Goal: Task Accomplishment & Management: Manage account settings

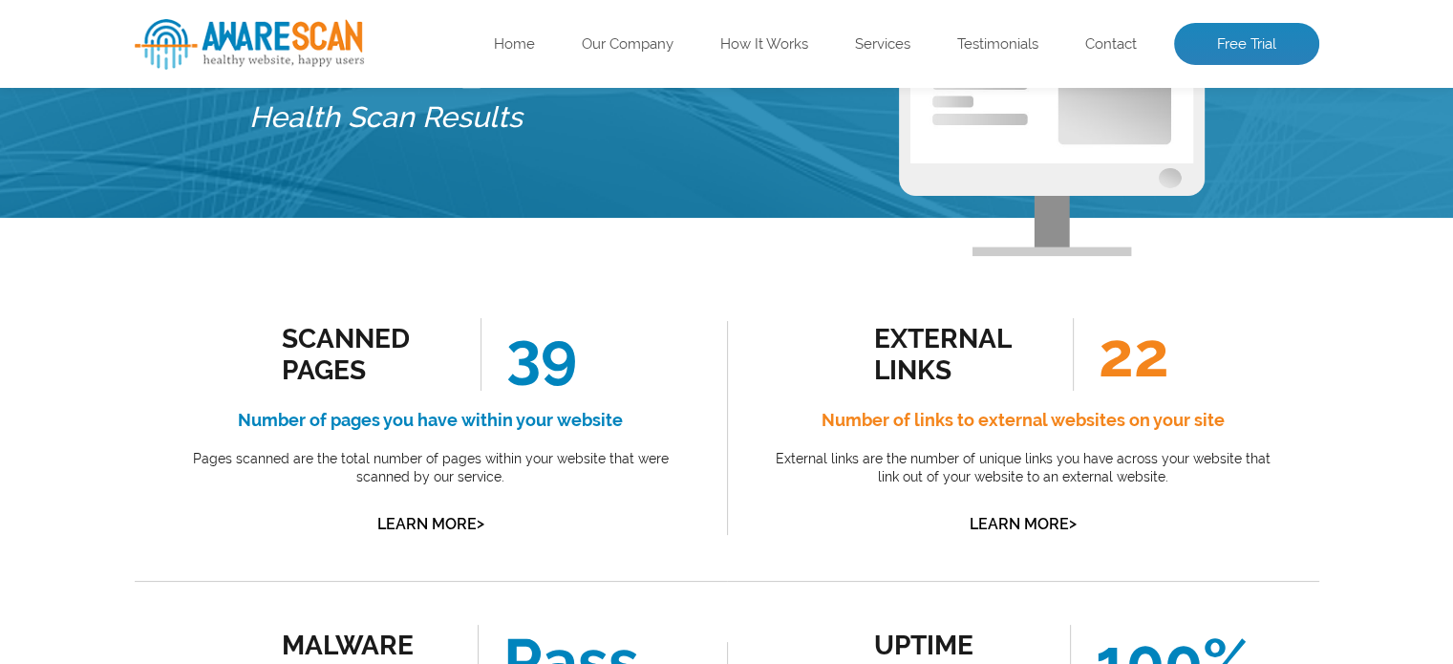
scroll to position [191, 0]
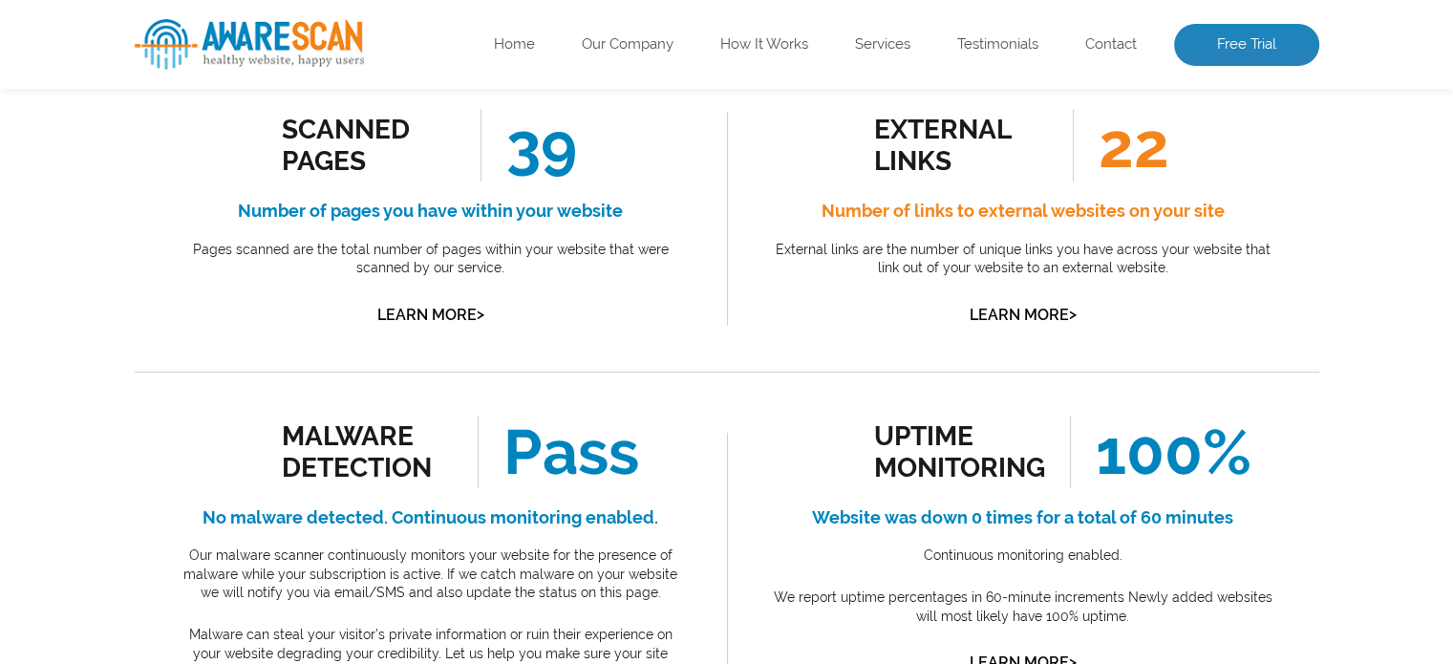
scroll to position [191, 0]
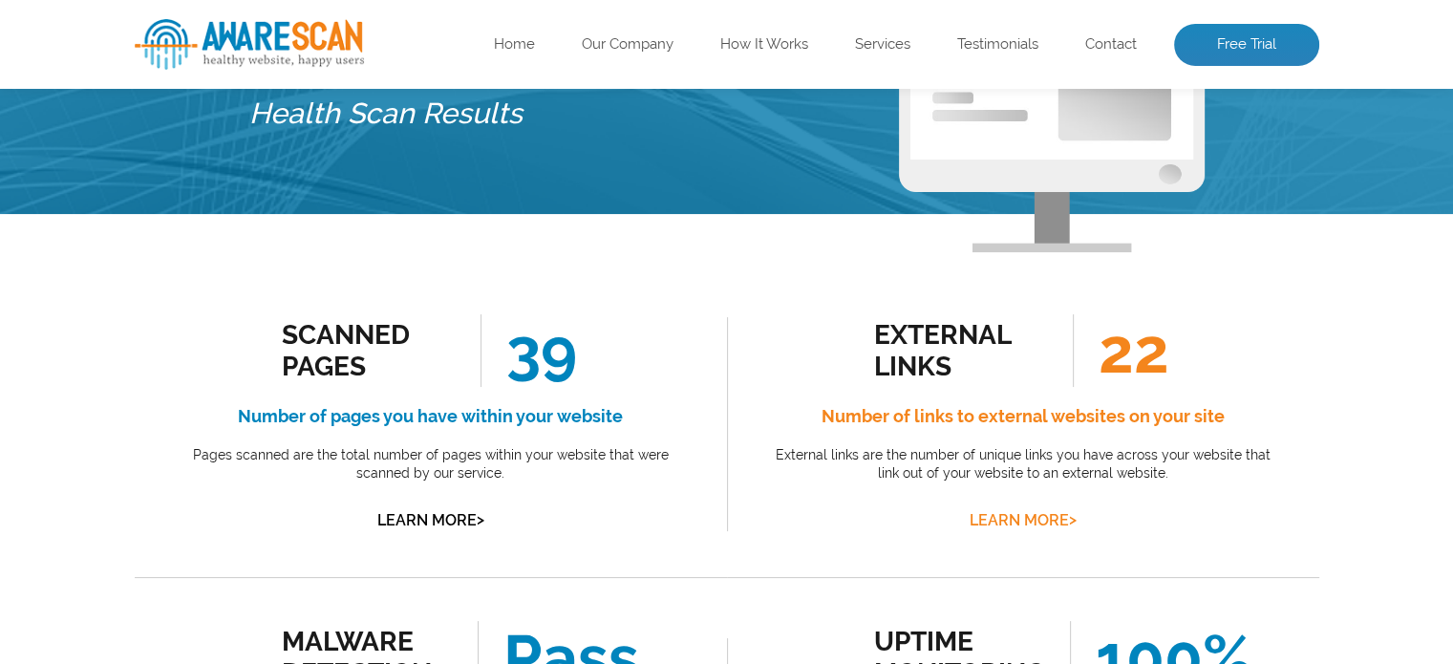
click at [1035, 519] on link "Learn More >" at bounding box center [1023, 520] width 107 height 18
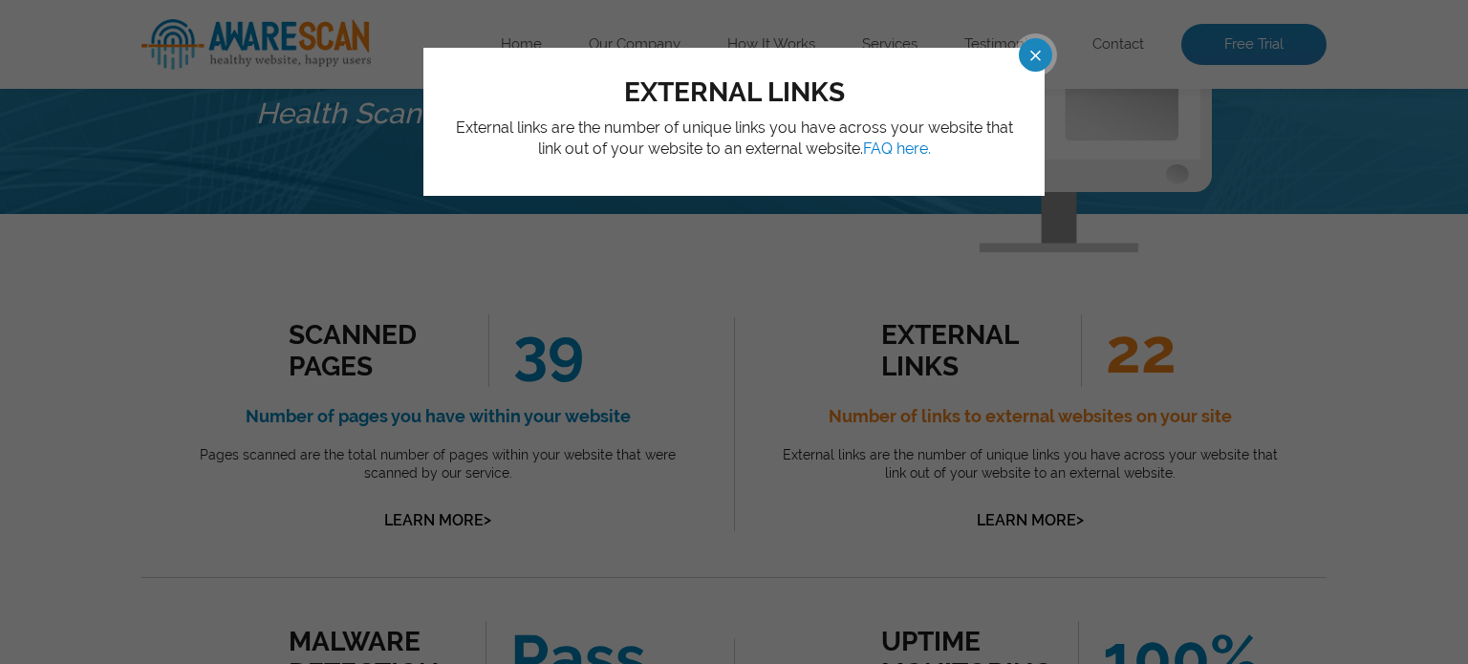
click at [1035, 49] on span at bounding box center [1017, 54] width 33 height 33
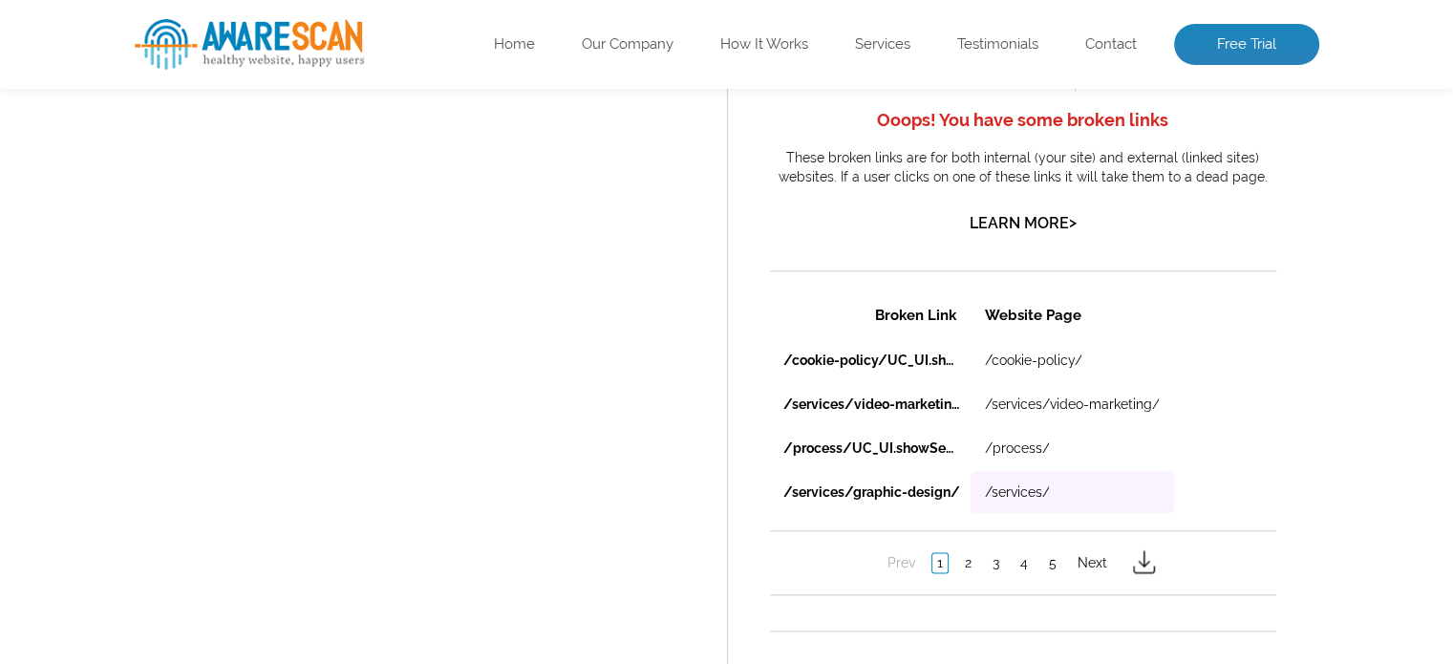
scroll to position [2198, 0]
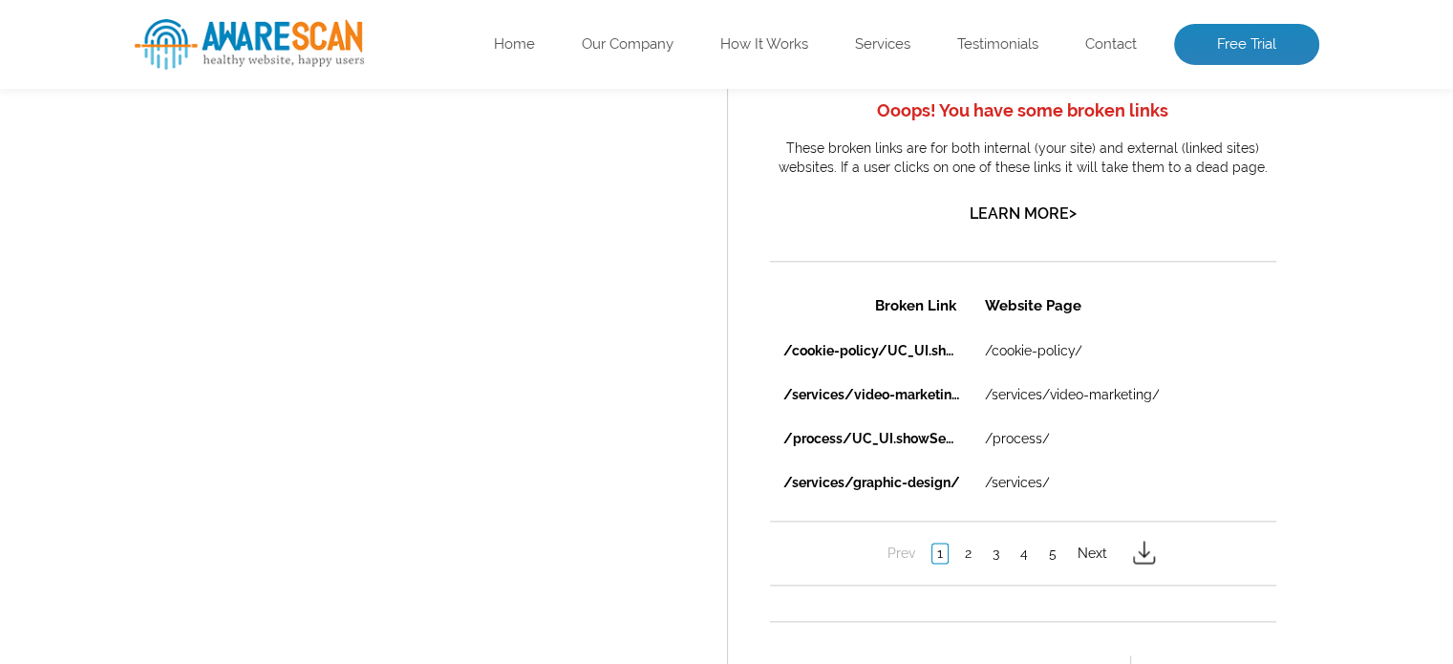
click at [1142, 547] on img at bounding box center [1143, 552] width 31 height 31
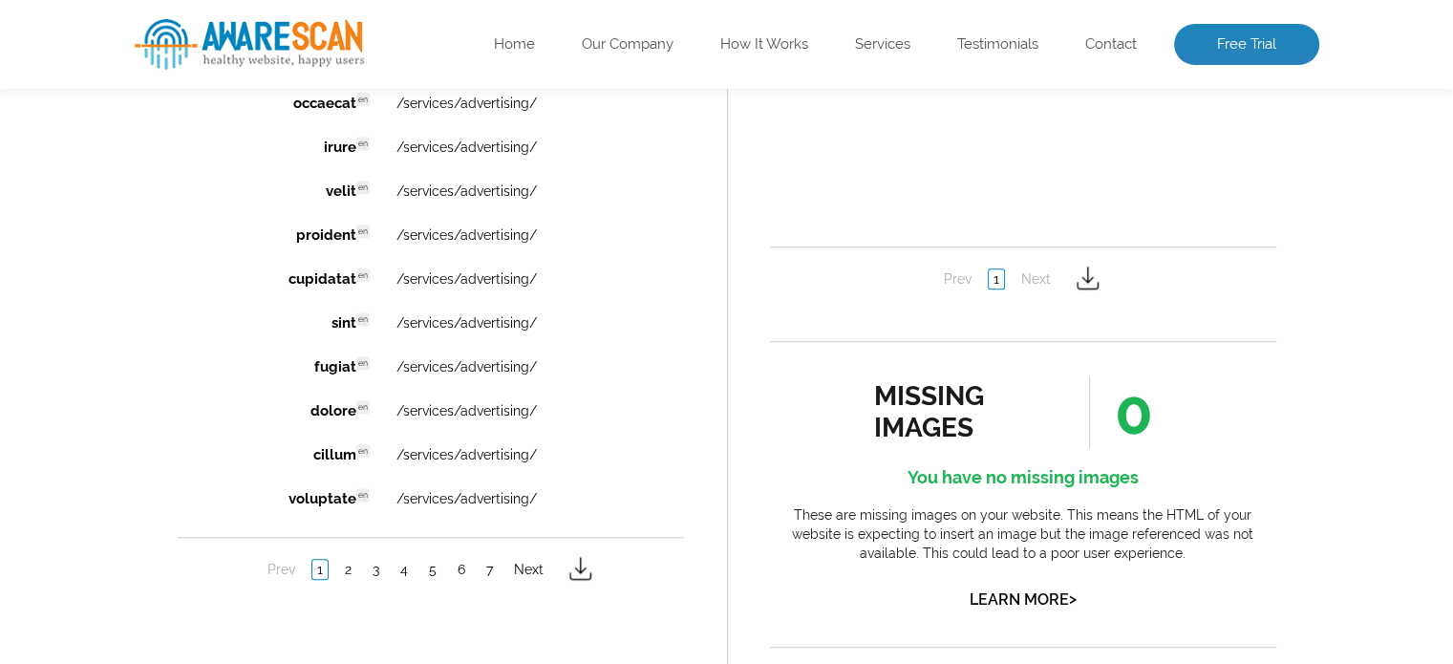
scroll to position [1720, 0]
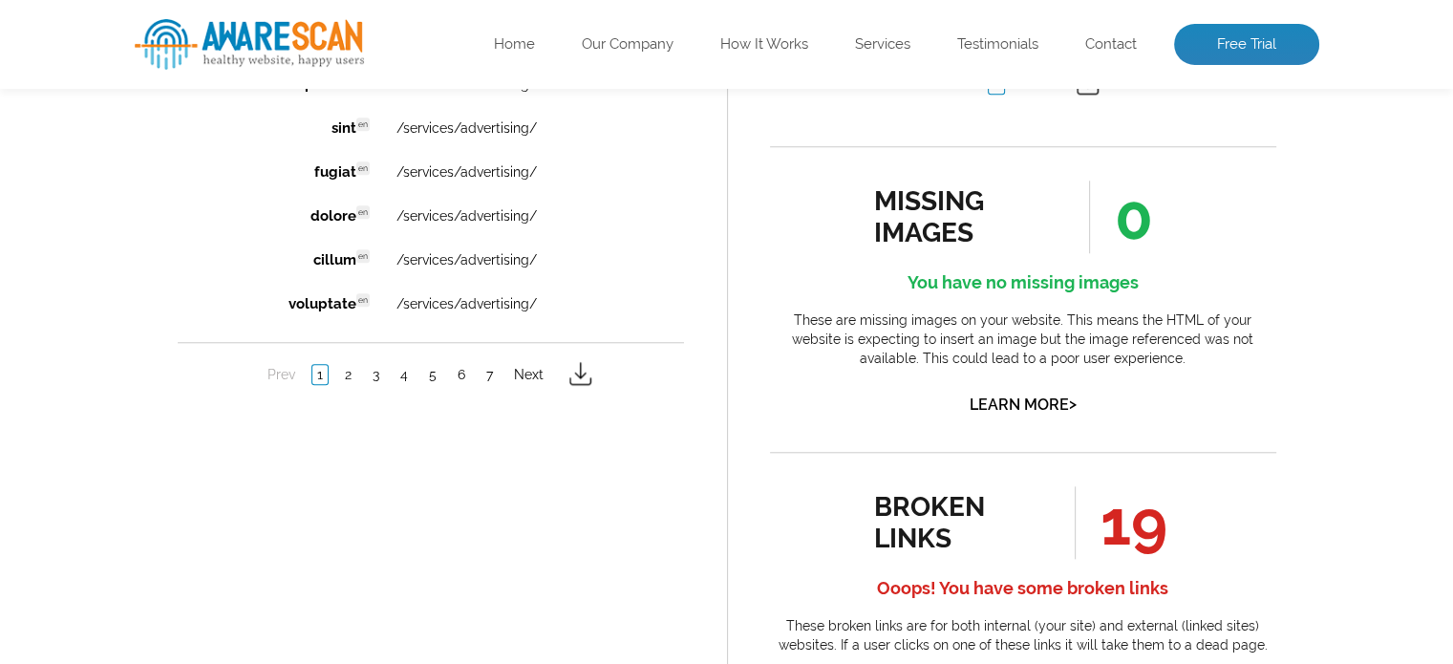
click at [583, 366] on img at bounding box center [579, 373] width 31 height 31
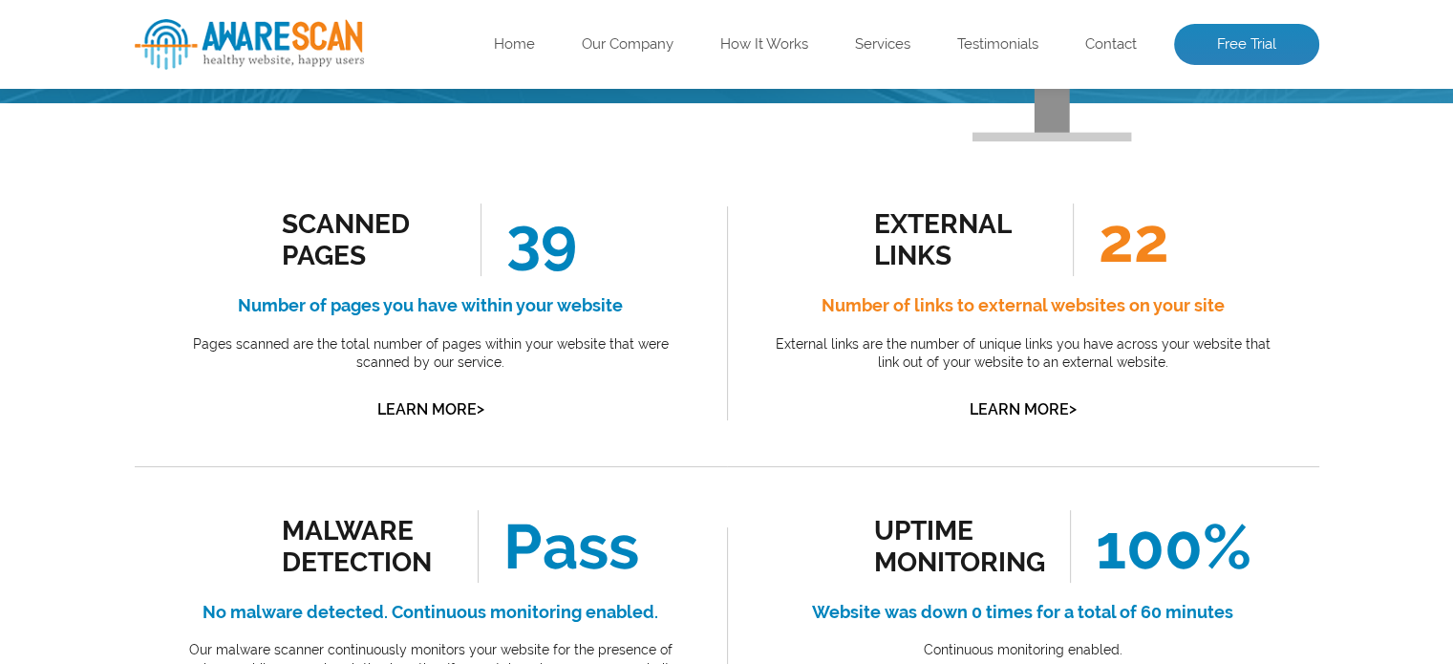
scroll to position [297, 0]
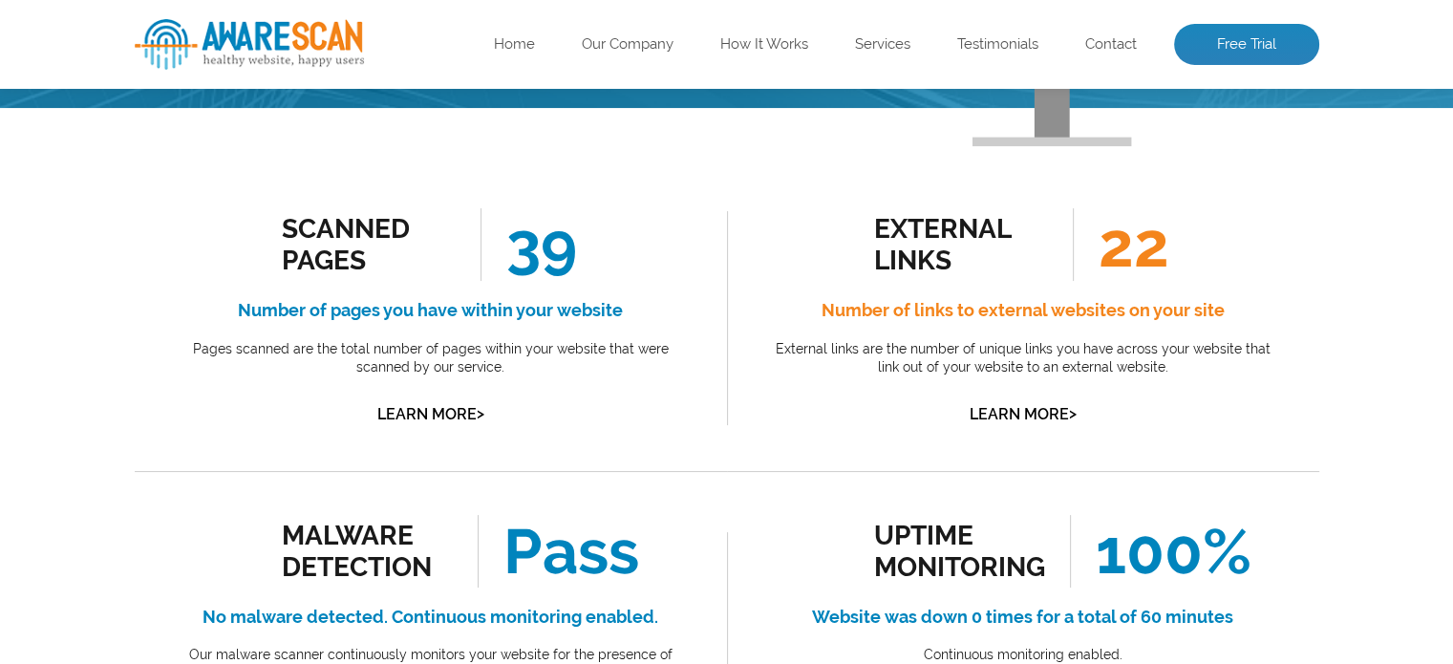
click at [898, 268] on div "external links" at bounding box center [960, 244] width 173 height 63
click at [1025, 417] on link "Learn More >" at bounding box center [1023, 414] width 107 height 18
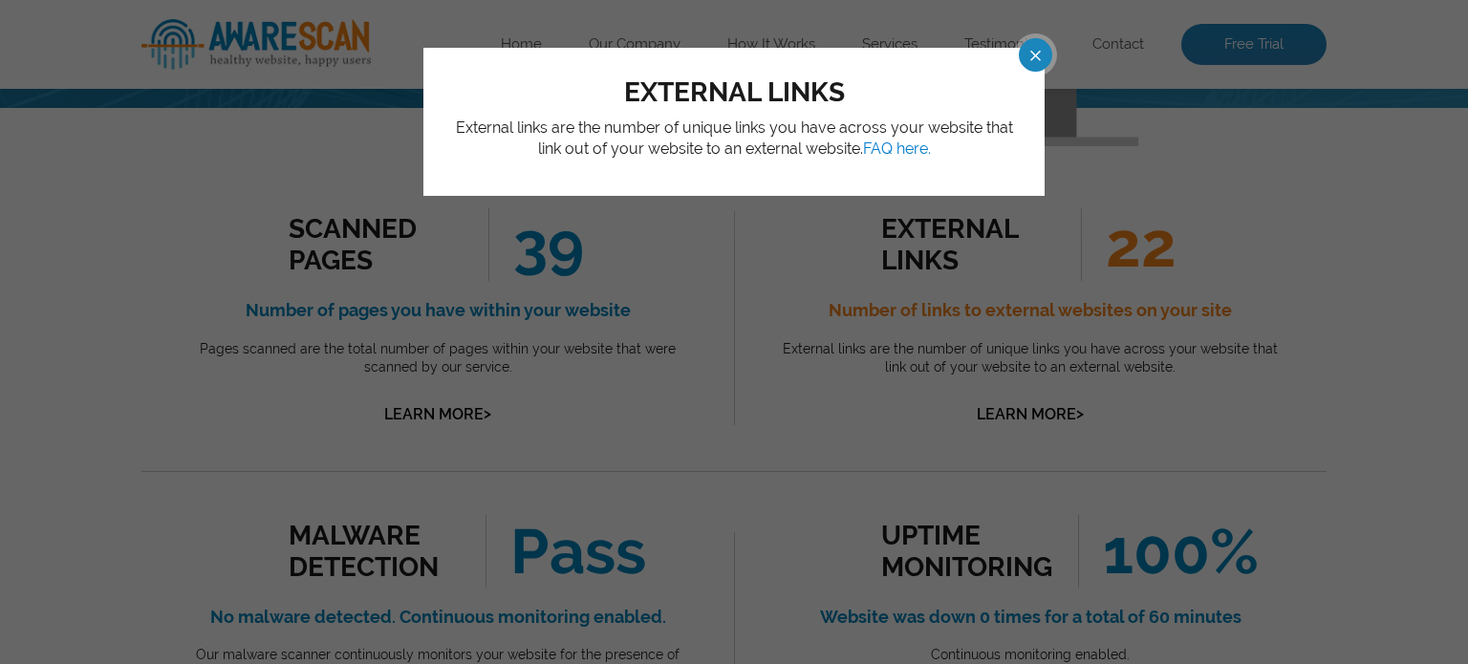
click at [1022, 46] on span at bounding box center [1017, 54] width 33 height 33
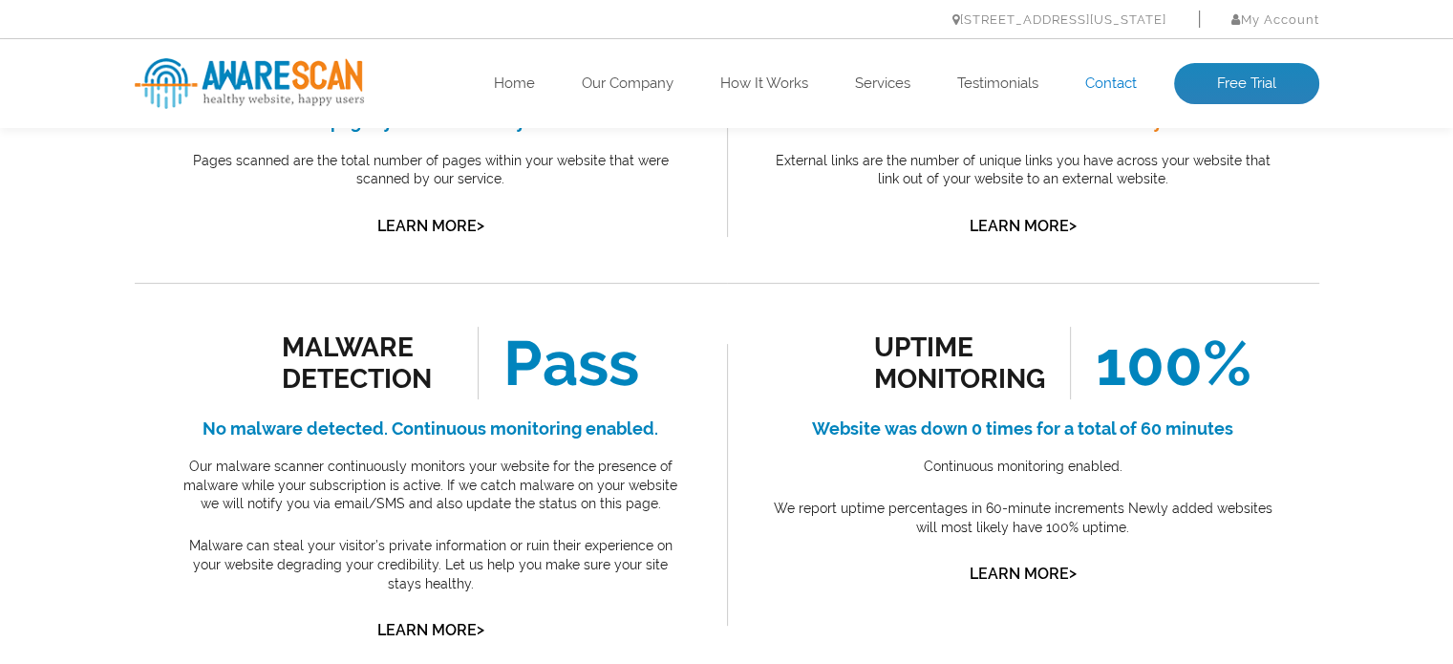
scroll to position [0, 0]
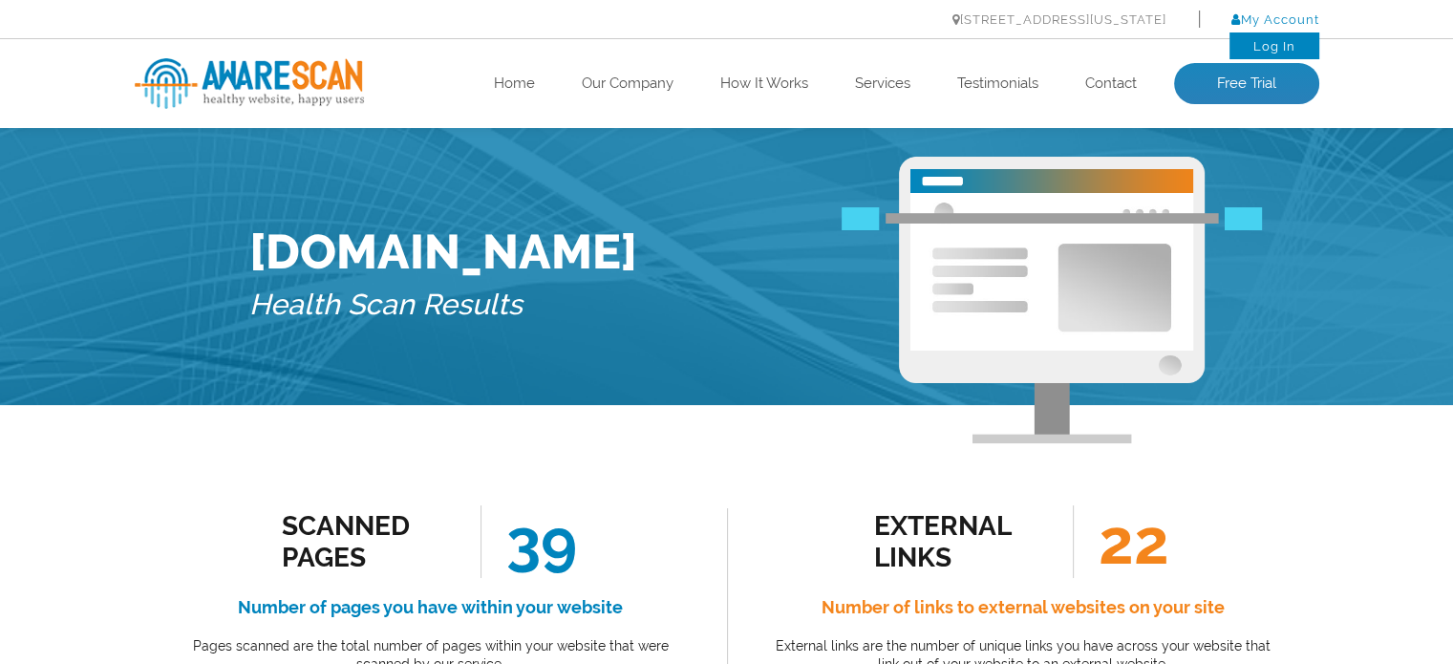
click at [1267, 15] on link "My Account" at bounding box center [1276, 19] width 88 height 14
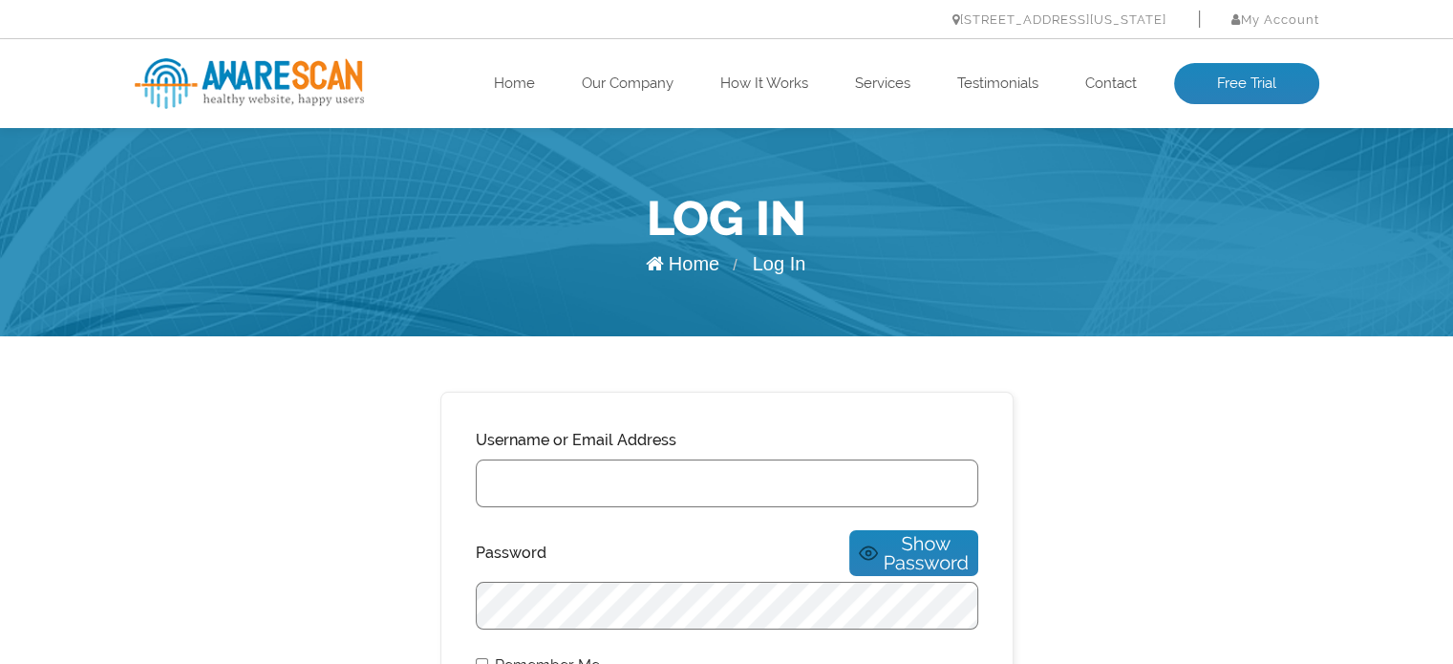
click at [937, 484] on input "Username or Email Address" at bounding box center [727, 484] width 503 height 48
click at [476, 513] on div at bounding box center [476, 513] width 0 height 0
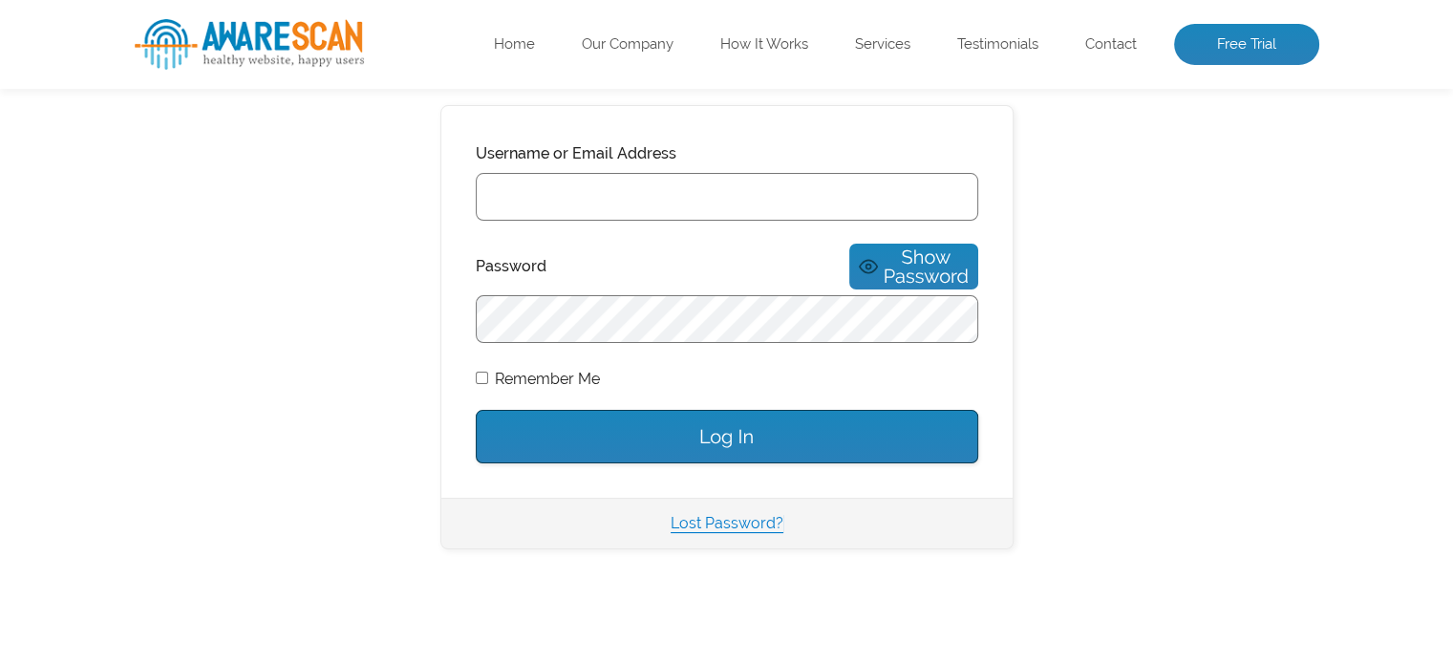
click at [1117, 352] on center "Username or Email Address Password Show Password Remember Me Log In Lost Passwo…" at bounding box center [727, 327] width 1018 height 444
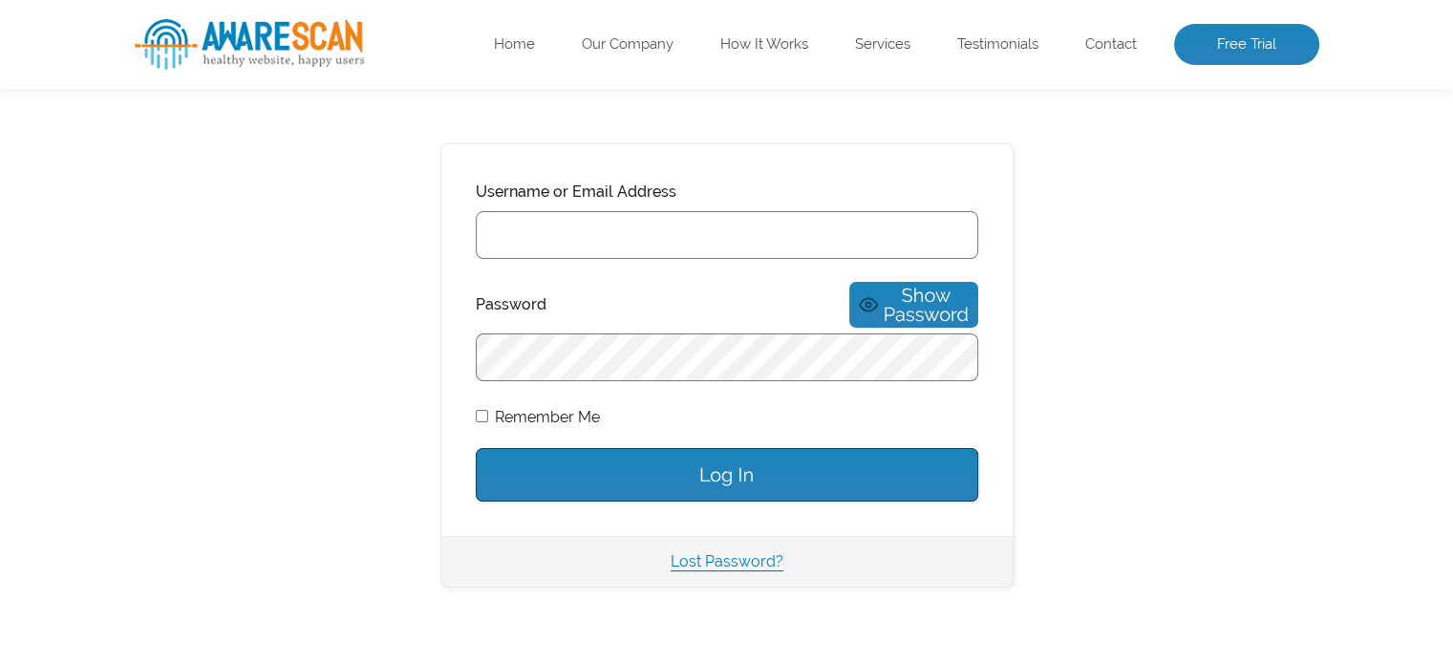
scroll to position [191, 0]
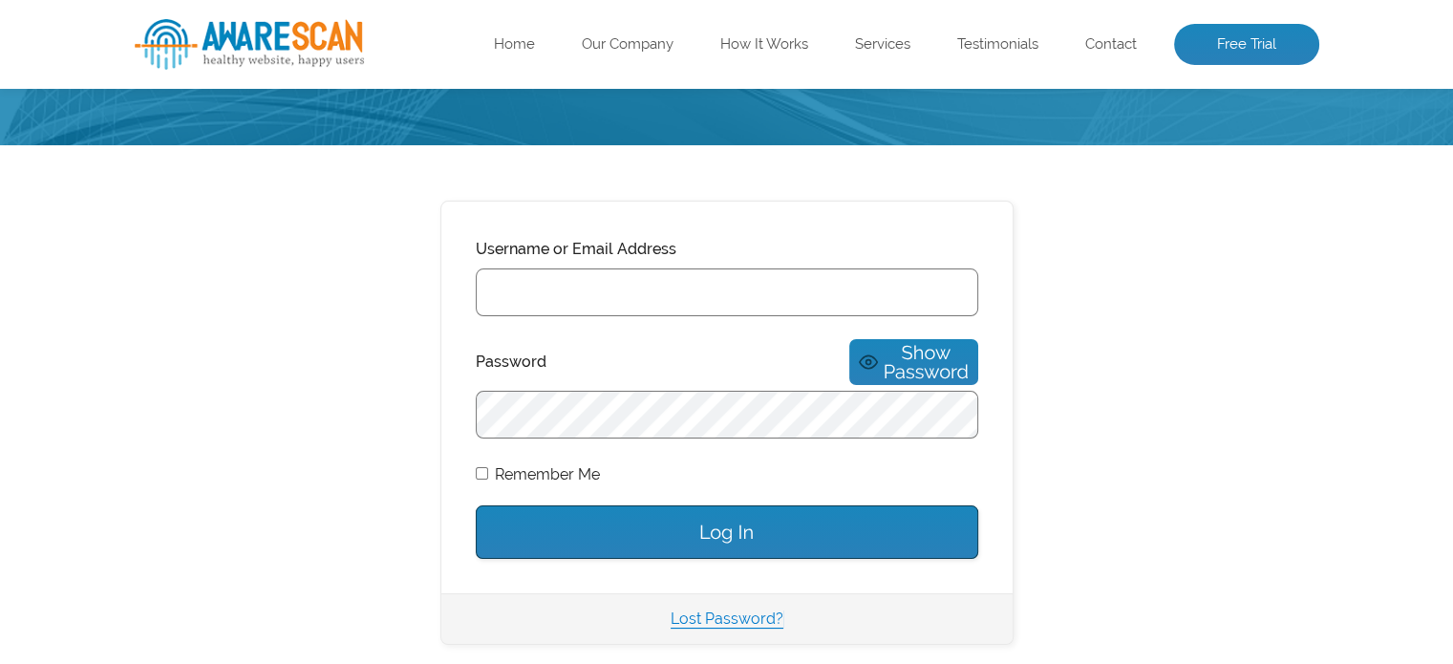
drag, startPoint x: 1213, startPoint y: 301, endPoint x: 1200, endPoint y: 293, distance: 14.6
click at [1213, 300] on center "Username or Email Address Password Show Password Remember Me Log In Lost Passwo…" at bounding box center [727, 423] width 1018 height 444
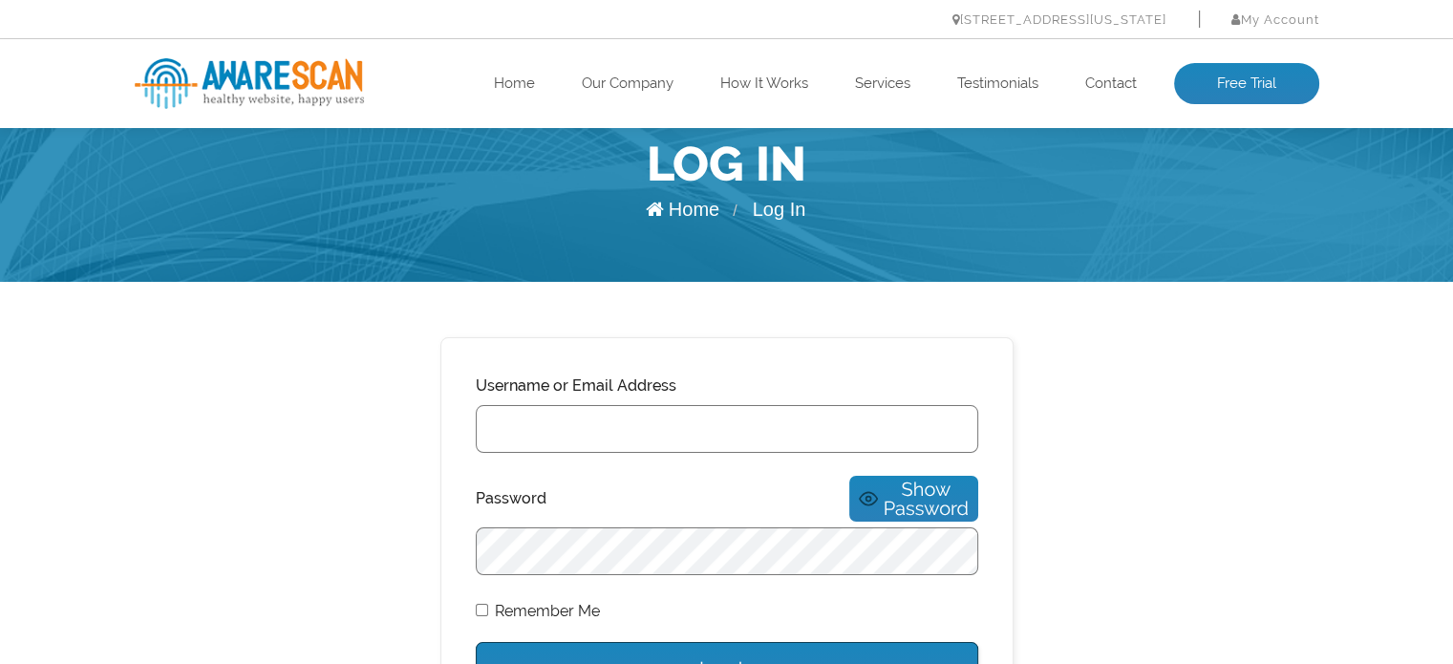
scroll to position [0, 0]
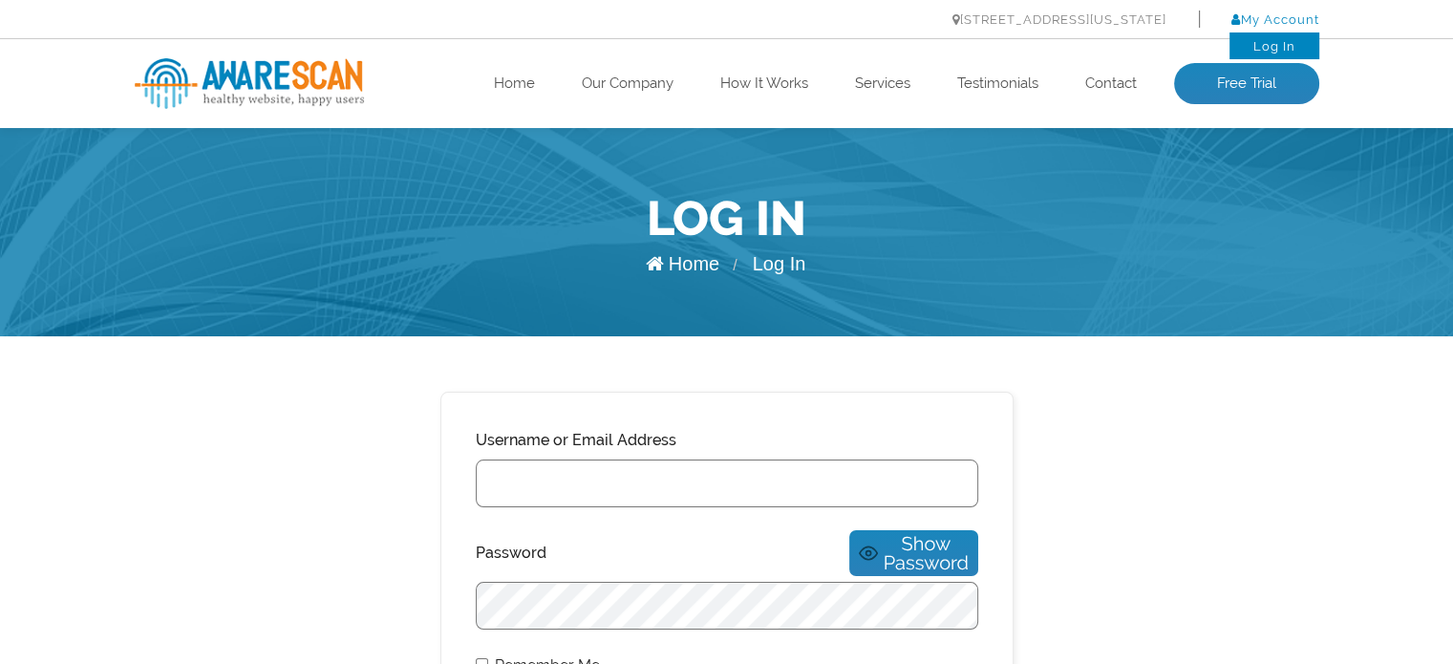
click at [1275, 14] on link "My Account" at bounding box center [1276, 19] width 88 height 14
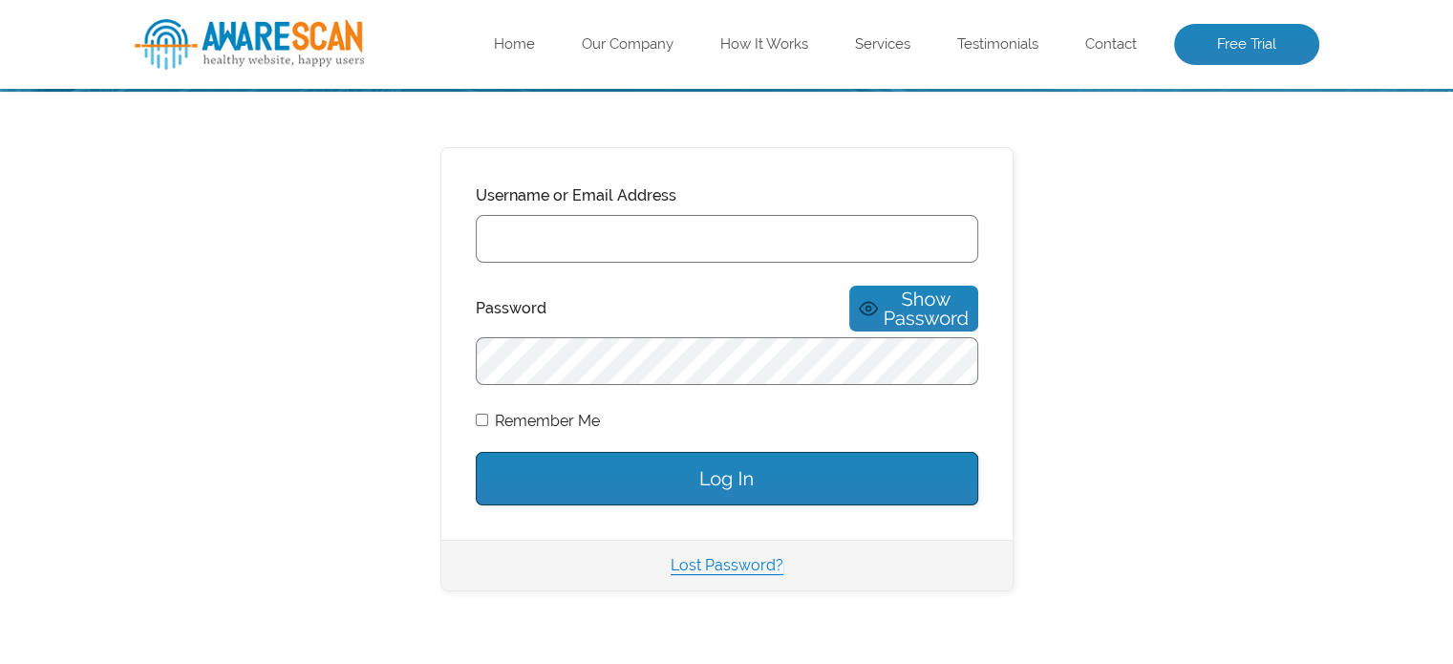
scroll to position [287, 0]
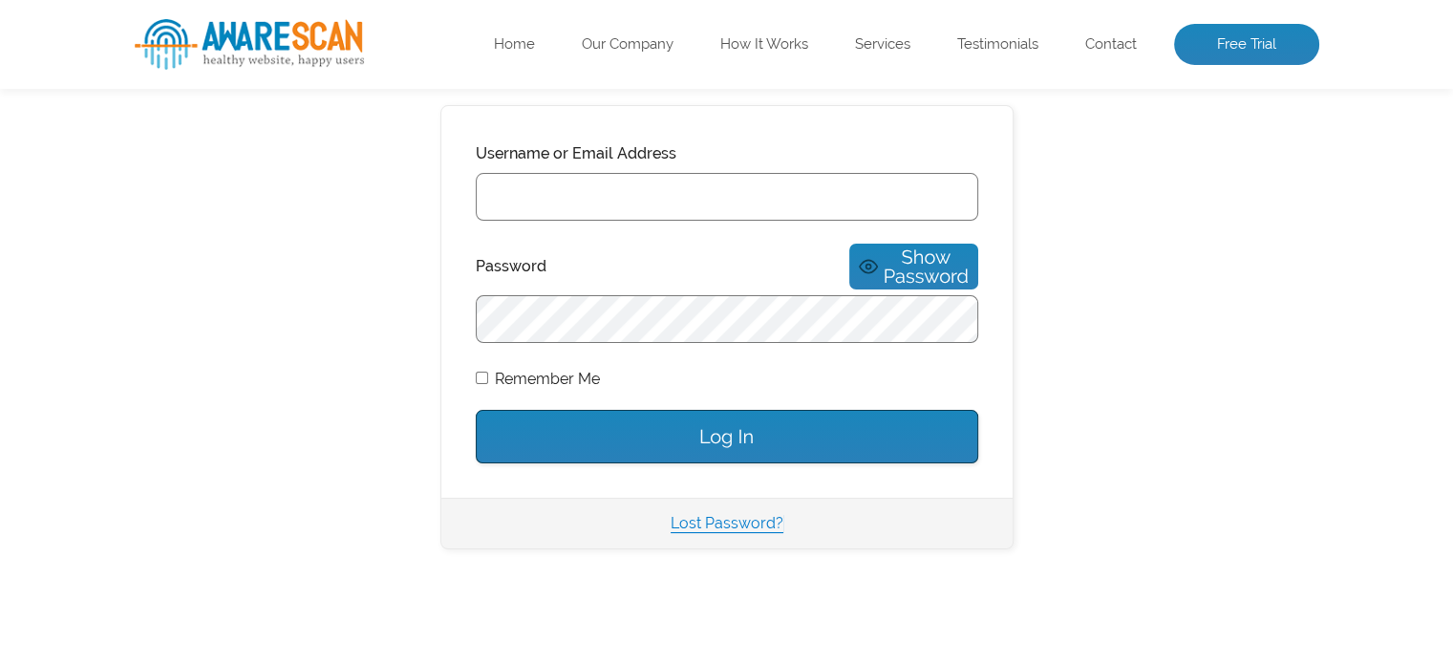
click at [787, 194] on input "Username or Email Address" at bounding box center [727, 197] width 503 height 48
type input "b"
paste input "Barrett@BlueCarrotCreative.com"
type input "Barrett@BlueCarrotCreative.com"
click at [761, 427] on input "Log In" at bounding box center [727, 437] width 503 height 54
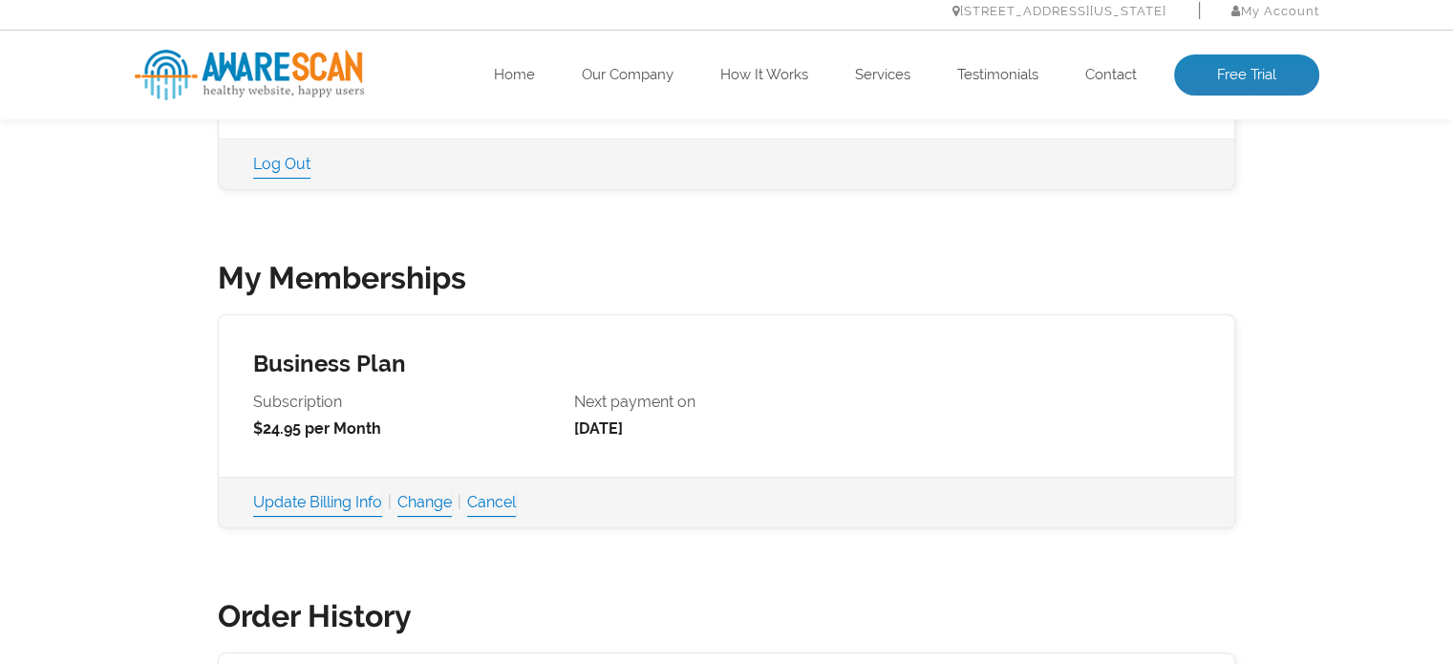
scroll to position [478, 0]
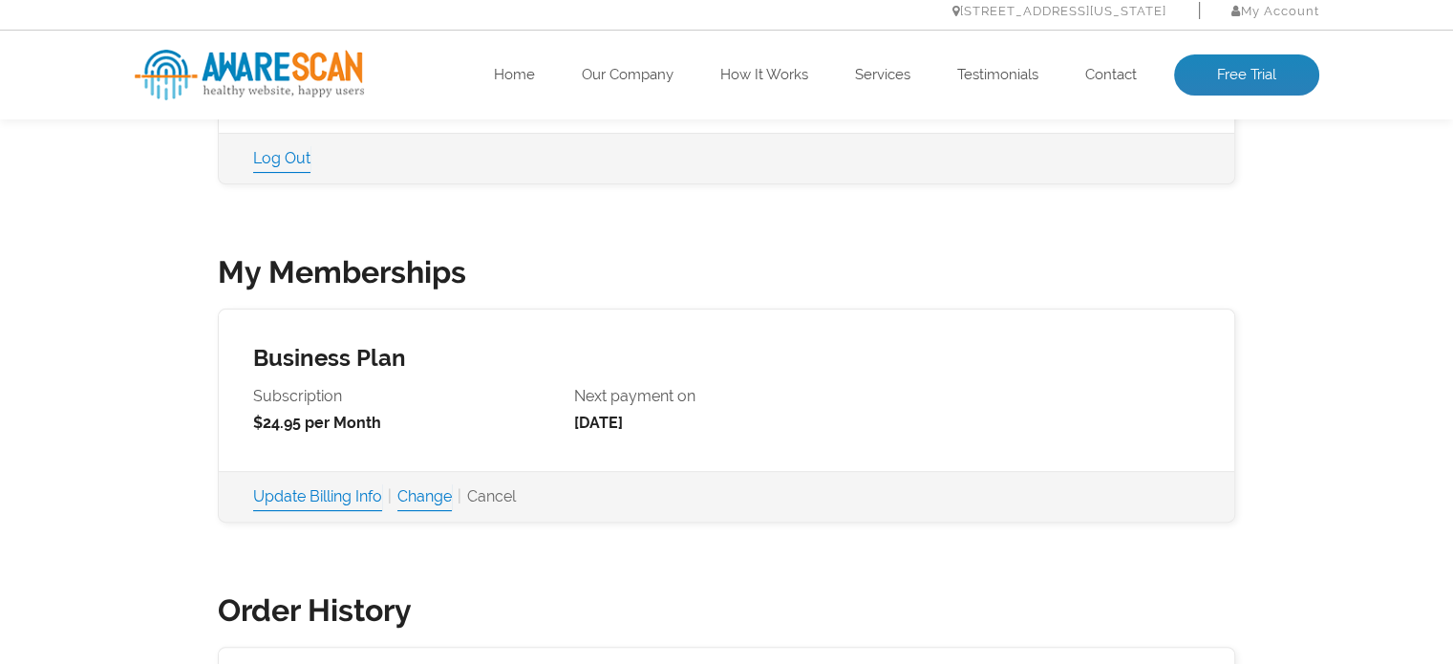
click at [515, 499] on link "Cancel" at bounding box center [491, 497] width 49 height 27
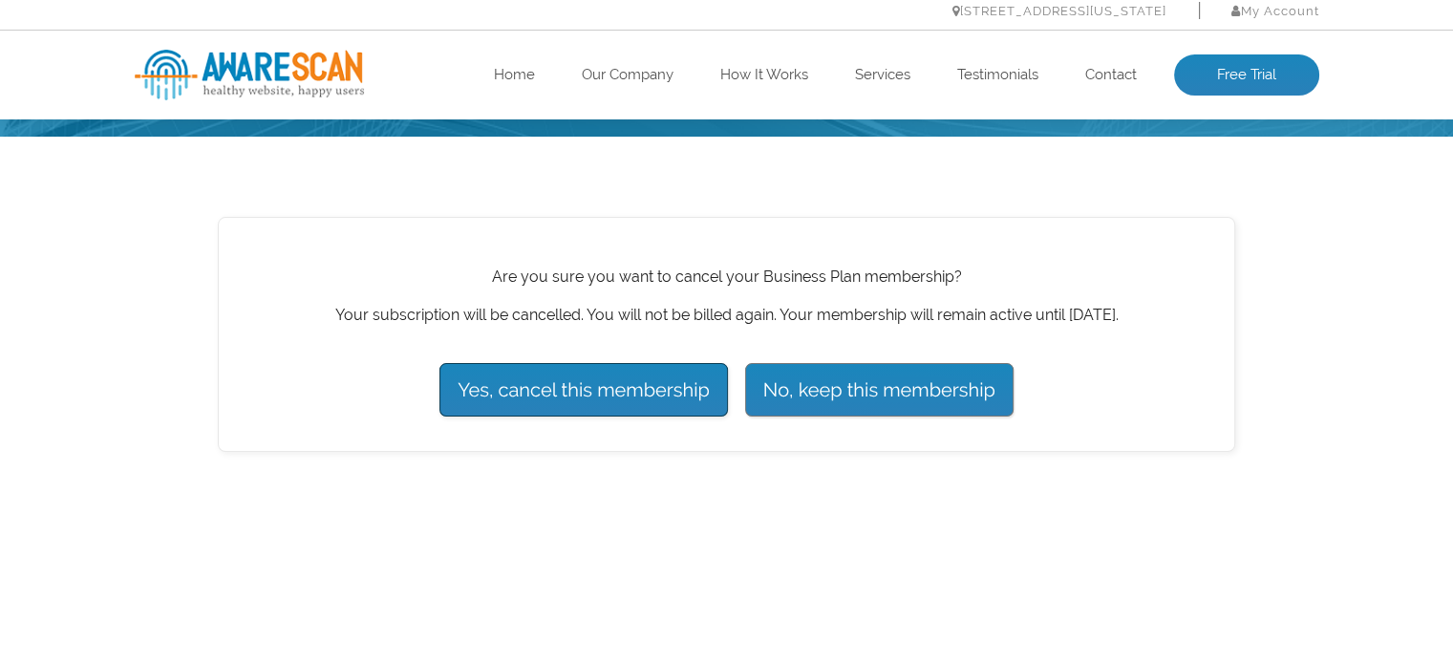
scroll to position [287, 0]
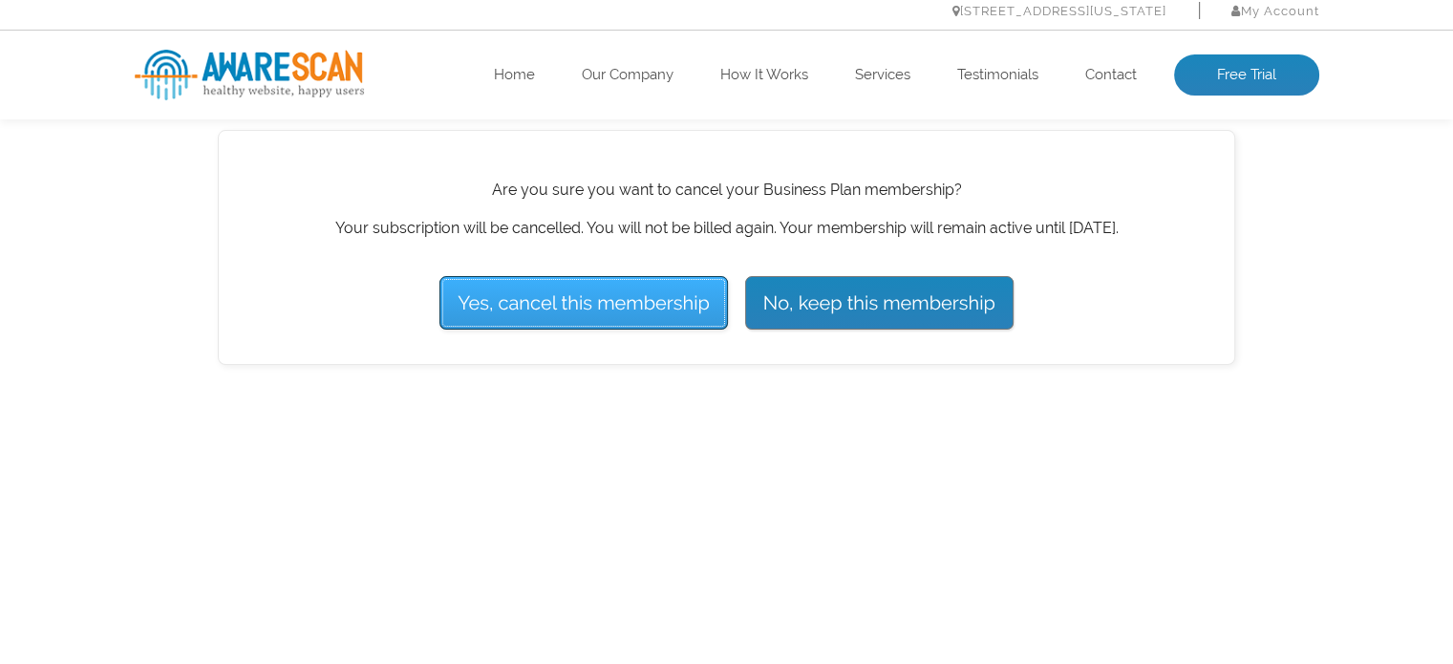
click at [617, 305] on input "Yes, cancel this membership" at bounding box center [584, 303] width 289 height 54
